Goal: Task Accomplishment & Management: Complete application form

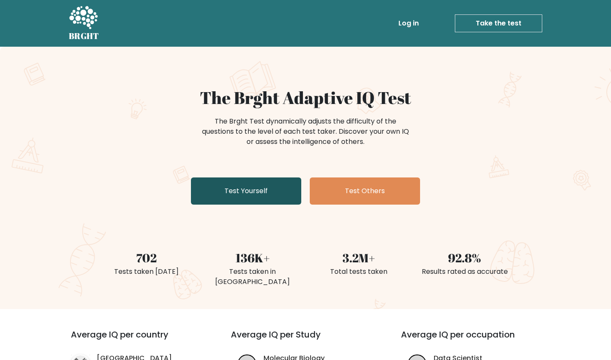
click at [274, 194] on link "Test Yourself" at bounding box center [246, 190] width 110 height 27
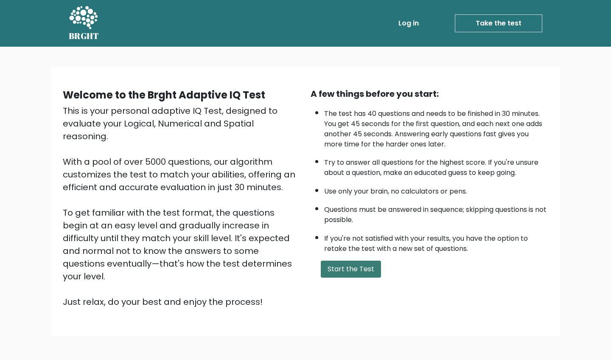
click at [340, 277] on button "Start the Test" at bounding box center [351, 268] width 60 height 17
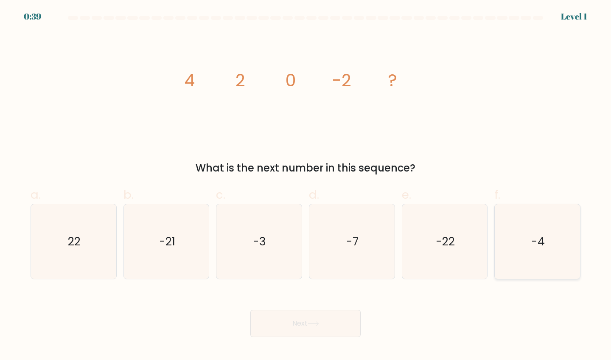
click at [525, 225] on icon "-4" at bounding box center [536, 241] width 75 height 75
click at [306, 185] on input "f. -4" at bounding box center [305, 183] width 0 height 6
radio input "true"
click at [338, 313] on button "Next" at bounding box center [305, 322] width 110 height 27
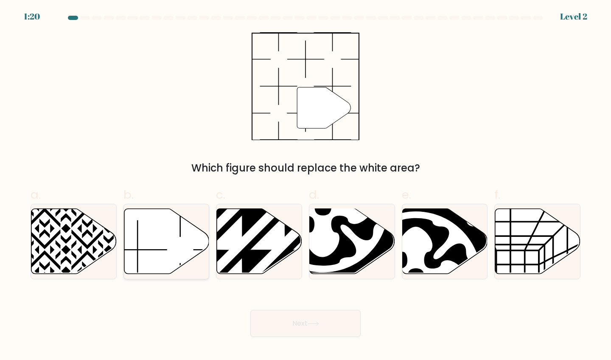
click at [178, 230] on icon at bounding box center [166, 240] width 85 height 65
click at [305, 185] on input "b." at bounding box center [305, 183] width 0 height 6
radio input "true"
click at [280, 327] on button "Next" at bounding box center [305, 322] width 110 height 27
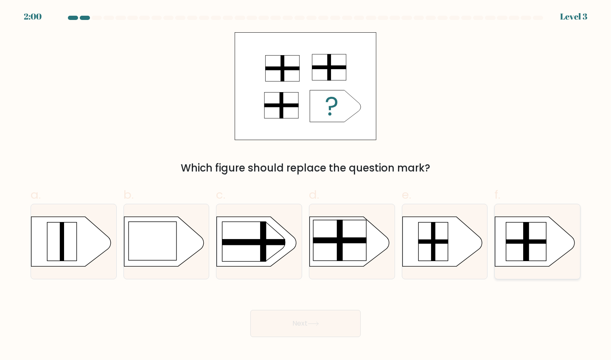
click at [511, 251] on rect at bounding box center [526, 241] width 40 height 39
click at [306, 185] on input "f." at bounding box center [305, 183] width 0 height 6
radio input "true"
click at [318, 318] on button "Next" at bounding box center [305, 322] width 110 height 27
